Goal: Information Seeking & Learning: Check status

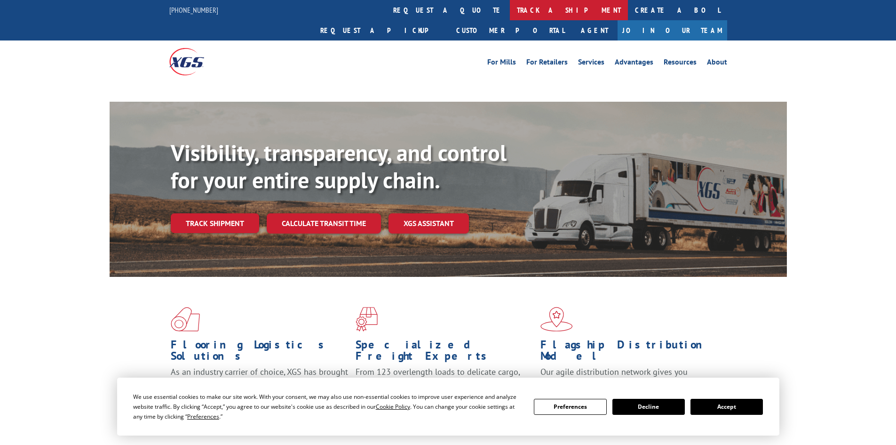
click at [510, 14] on link "track a shipment" at bounding box center [569, 10] width 118 height 20
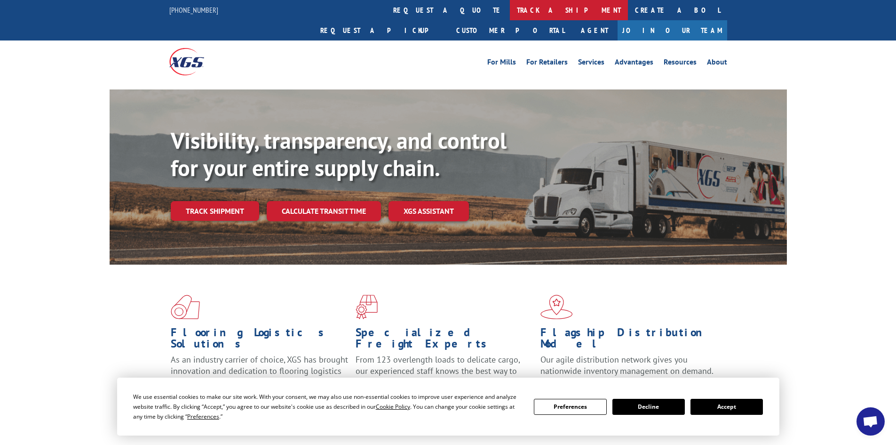
click at [510, 11] on link "track a shipment" at bounding box center [569, 10] width 118 height 20
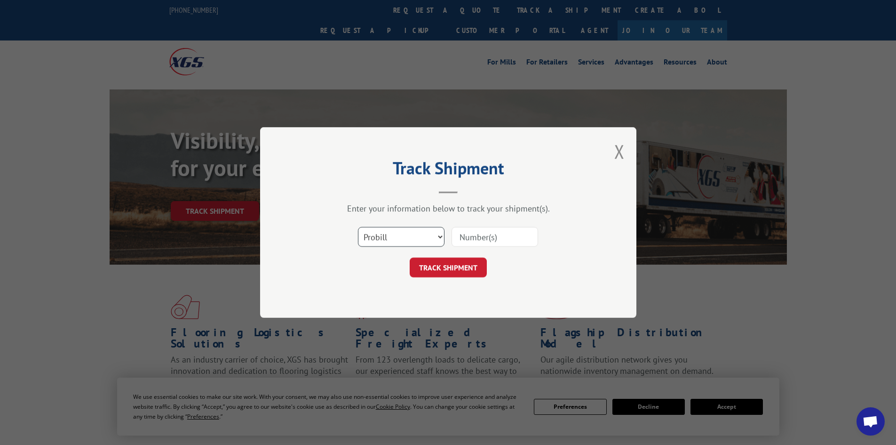
click at [399, 236] on select "Select category... Probill BOL PO" at bounding box center [401, 237] width 87 height 20
select select "po"
click at [358, 227] on select "Select category... Probill BOL PO" at bounding box center [401, 237] width 87 height 20
paste input "10528641"
type input "10528641"
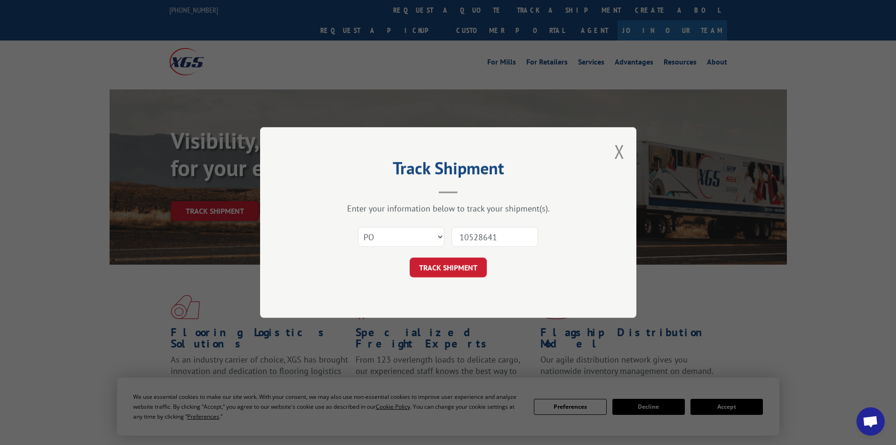
click button "TRACK SHIPMENT" at bounding box center [448, 267] width 77 height 20
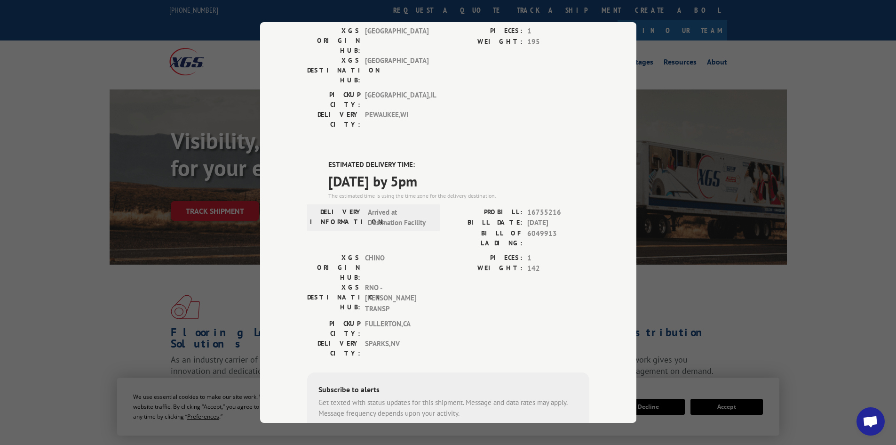
scroll to position [175, 0]
